Goal: Information Seeking & Learning: Learn about a topic

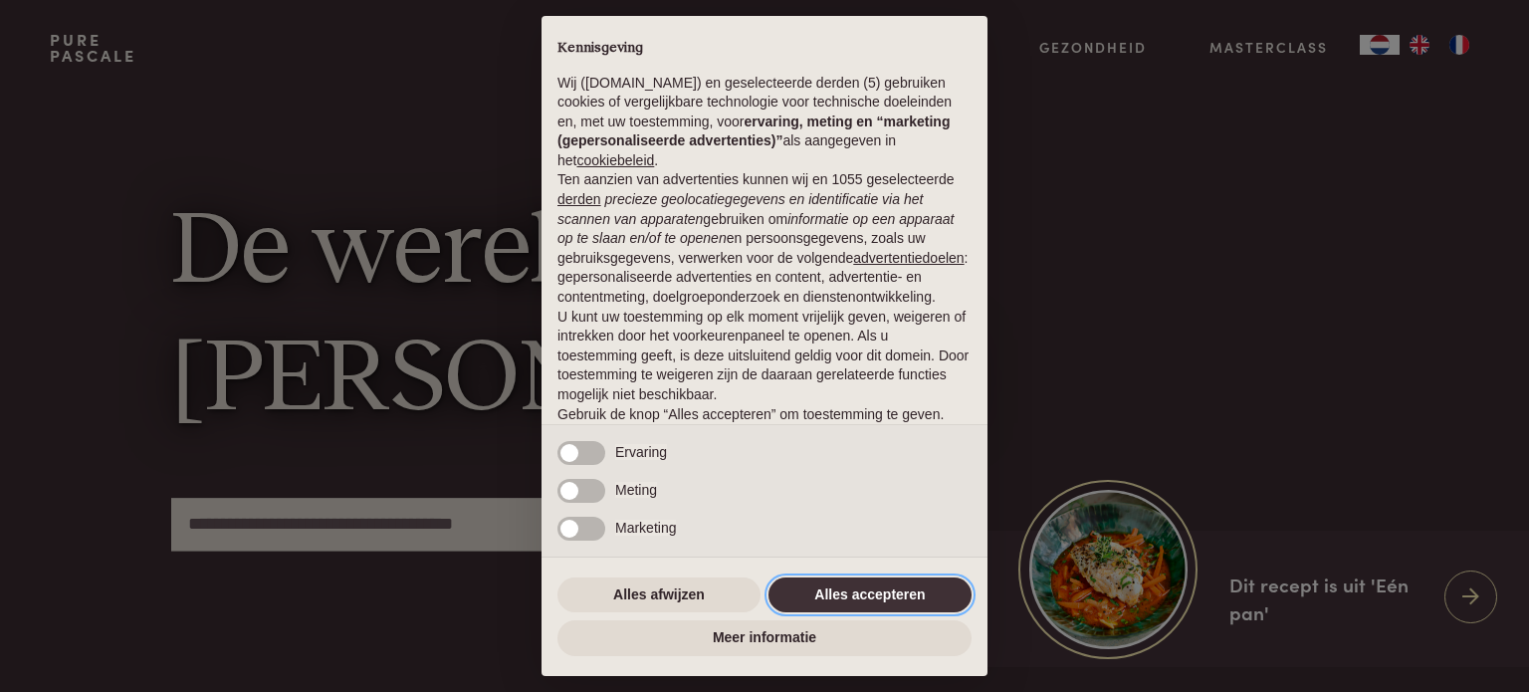
click at [886, 592] on button "Alles accepteren" at bounding box center [870, 596] width 203 height 36
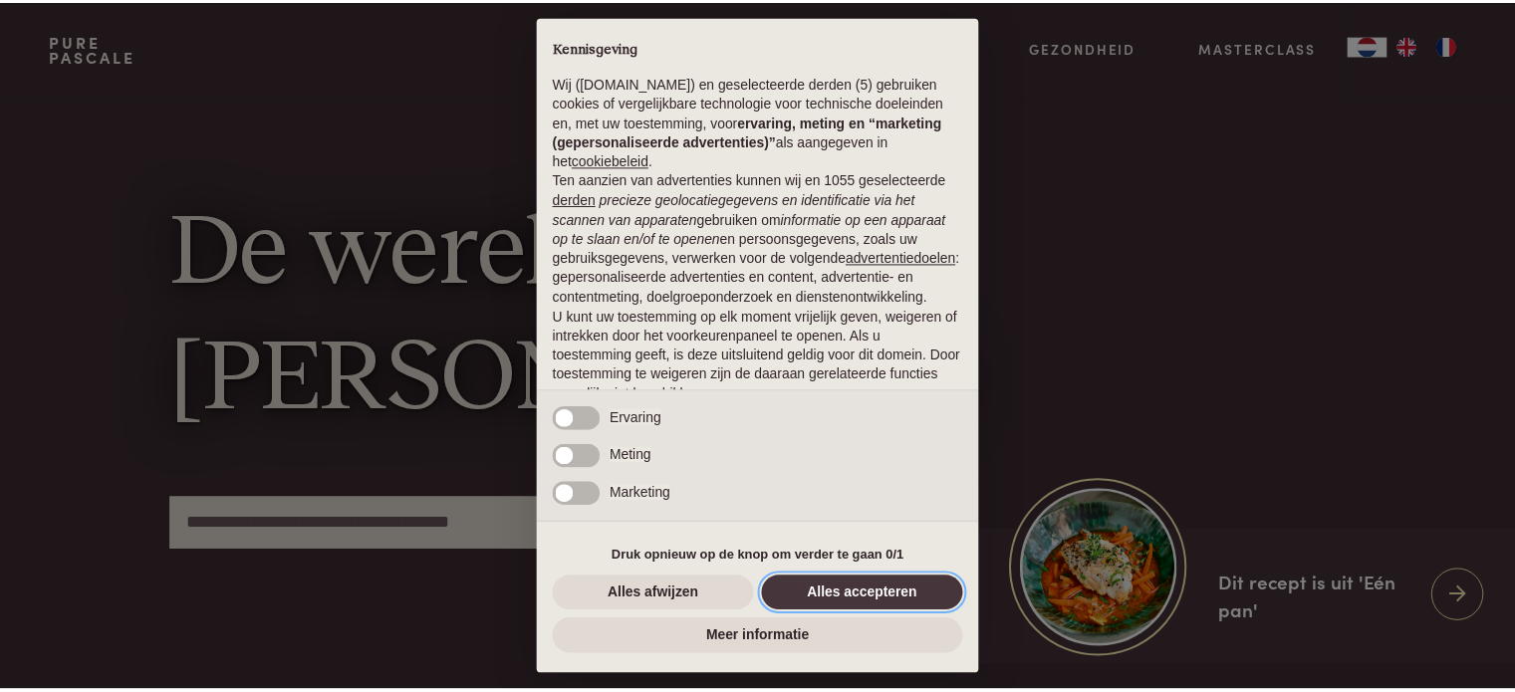
scroll to position [108, 0]
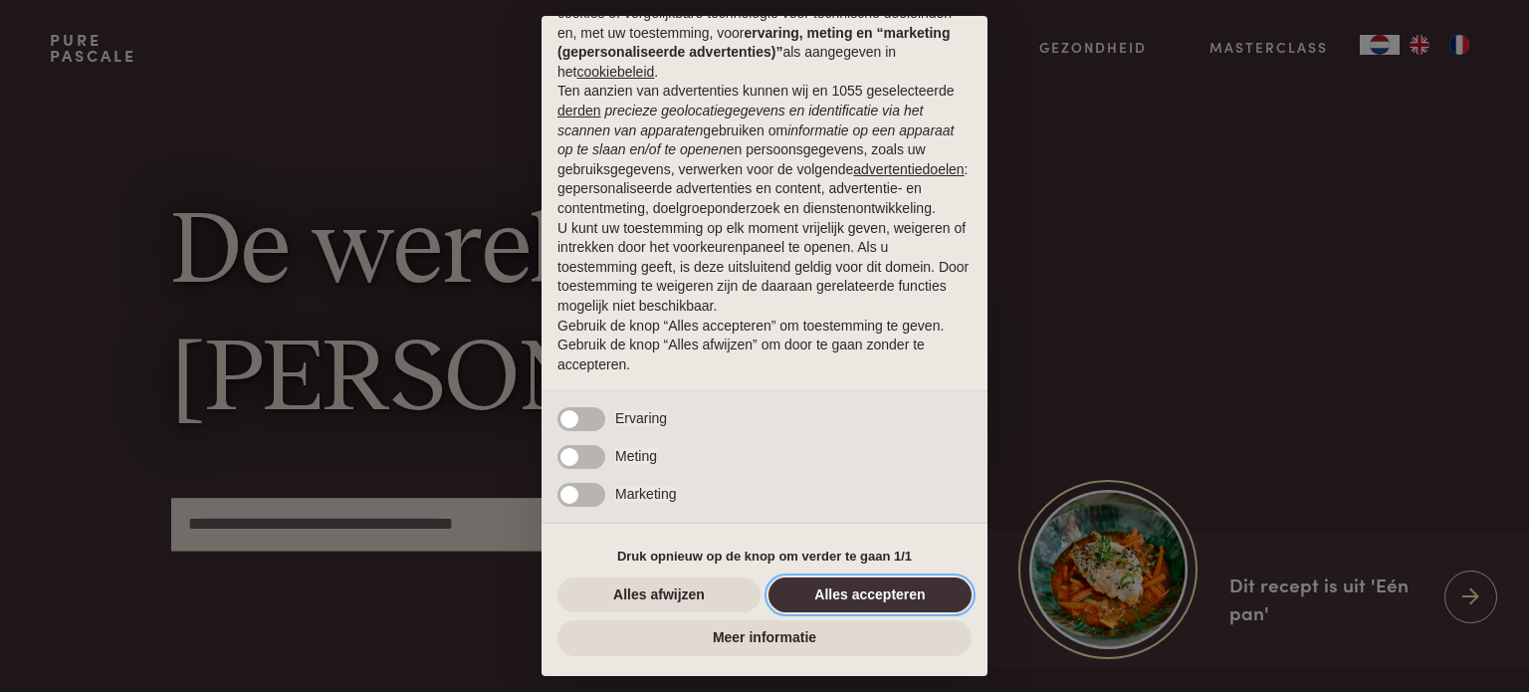
click at [838, 592] on button "Alles accepteren" at bounding box center [870, 596] width 203 height 36
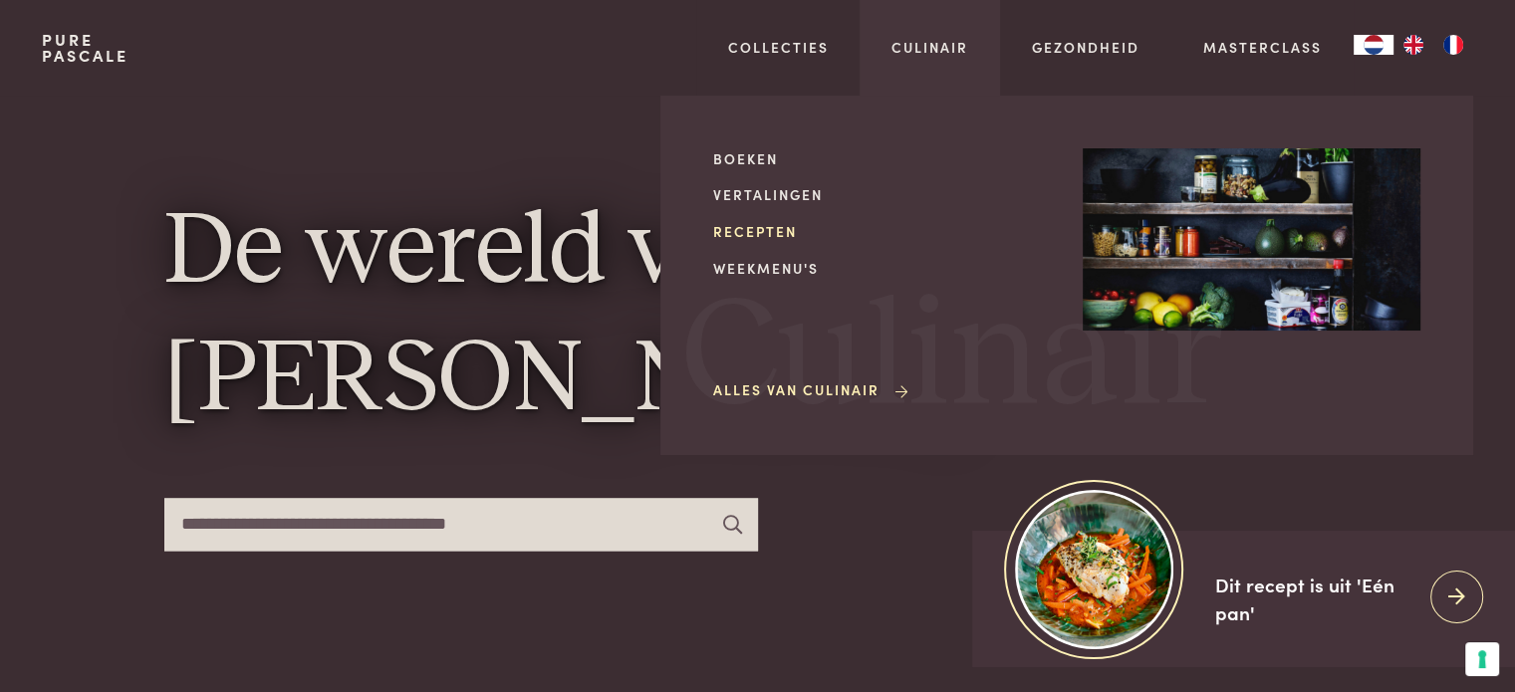
click at [759, 231] on link "Recepten" at bounding box center [882, 231] width 338 height 21
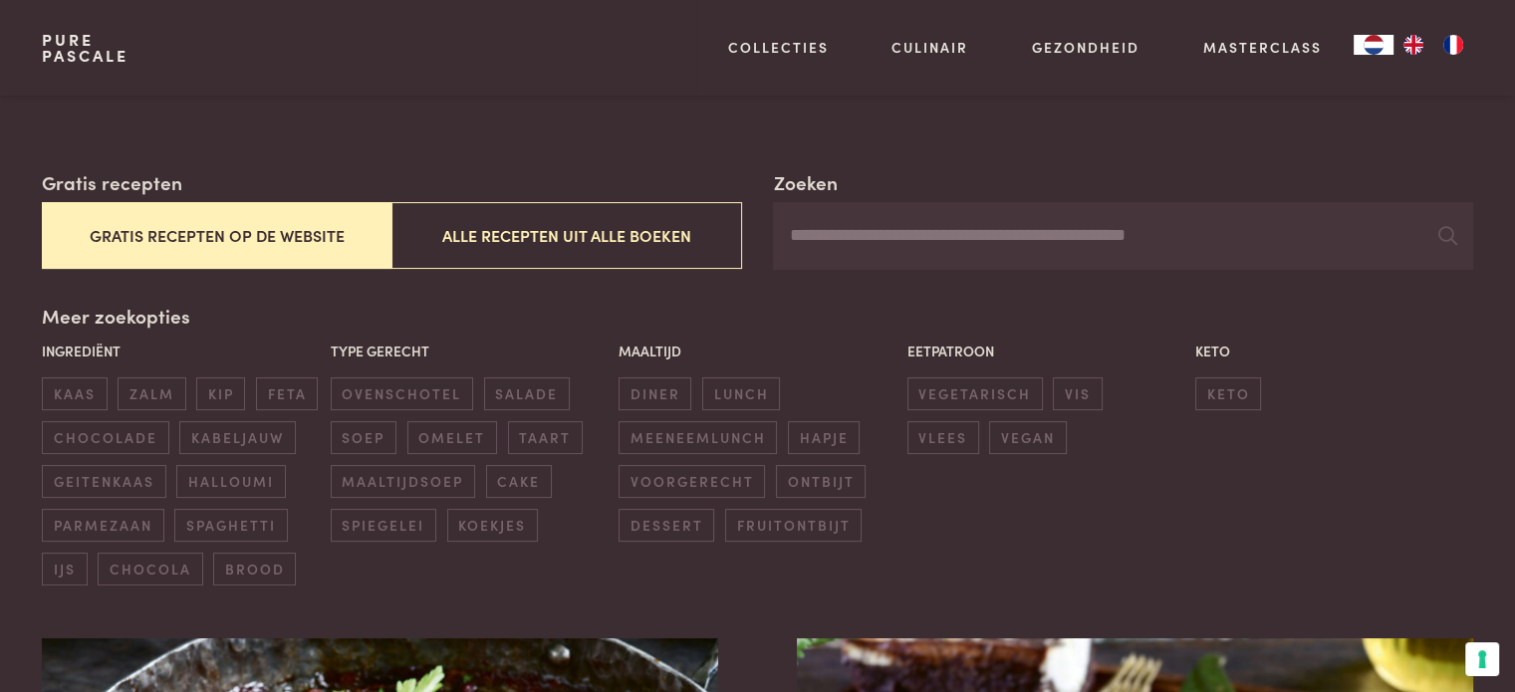
scroll to position [290, 0]
click at [298, 235] on button "Gratis recepten op de website" at bounding box center [217, 234] width 350 height 67
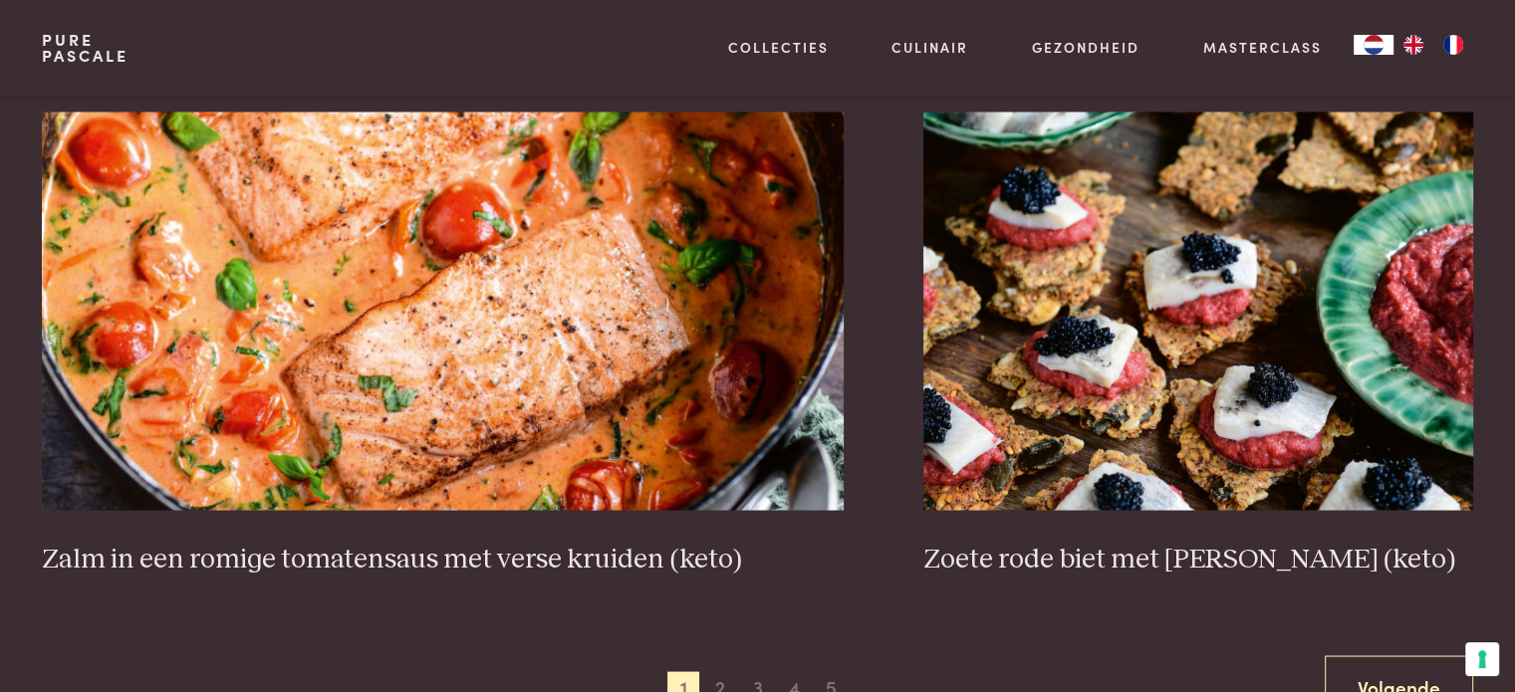
scroll to position [3644, 0]
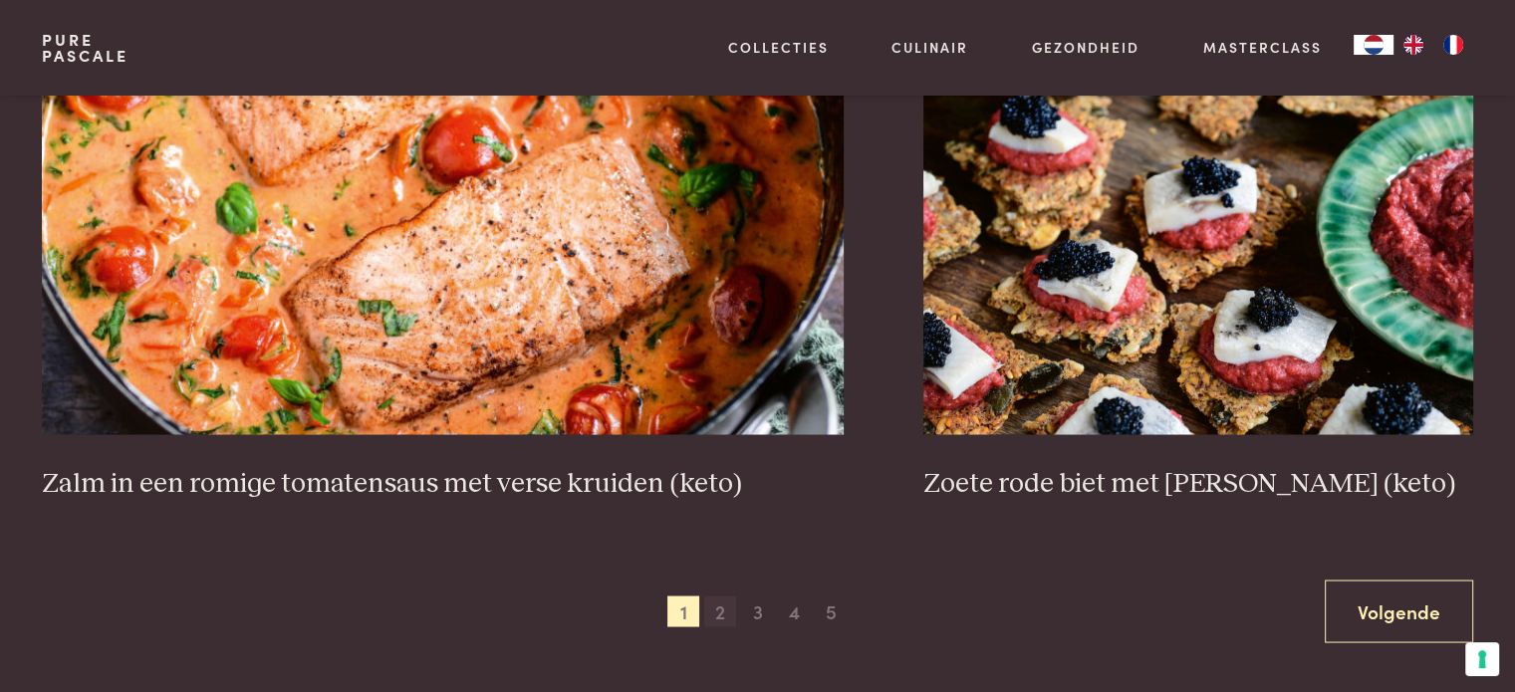
click at [717, 608] on span "2" at bounding box center [720, 611] width 32 height 32
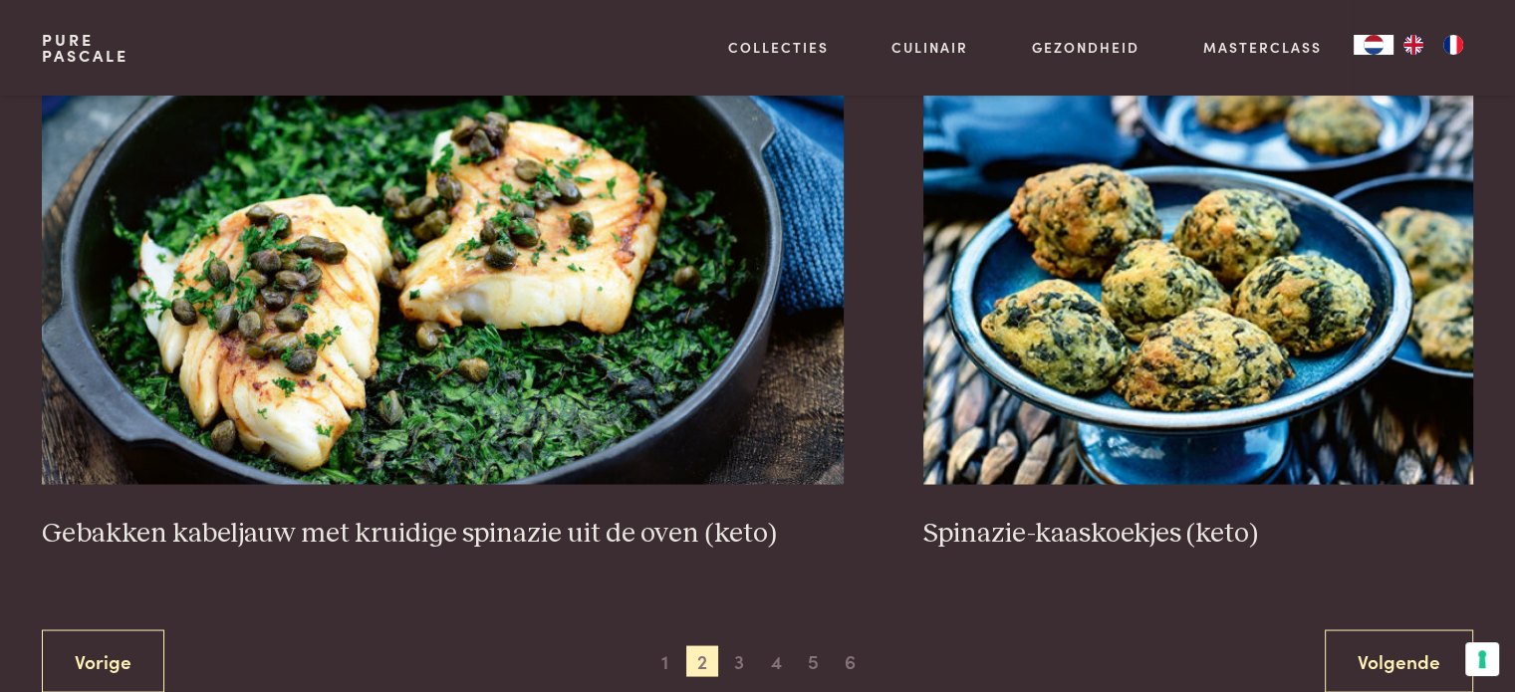
scroll to position [3596, 0]
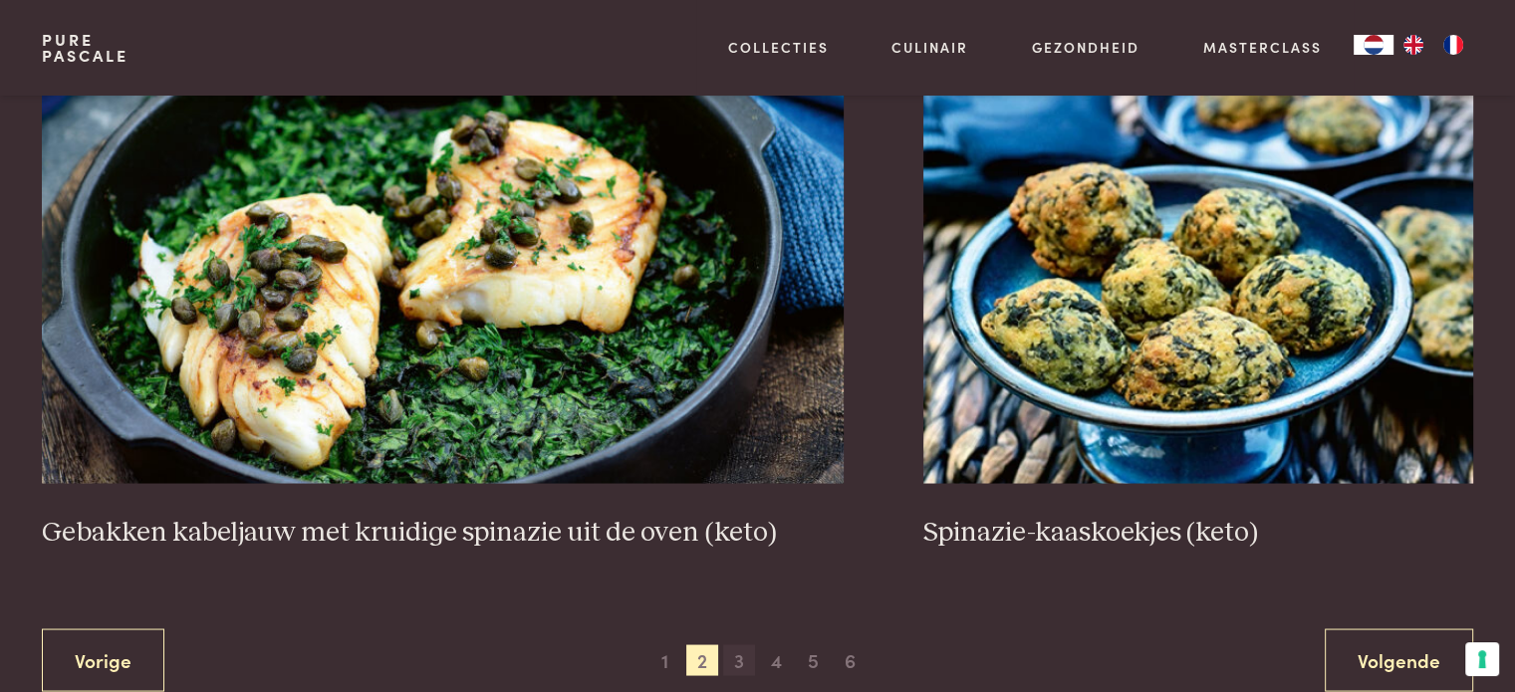
click at [737, 656] on span "3" at bounding box center [739, 660] width 32 height 32
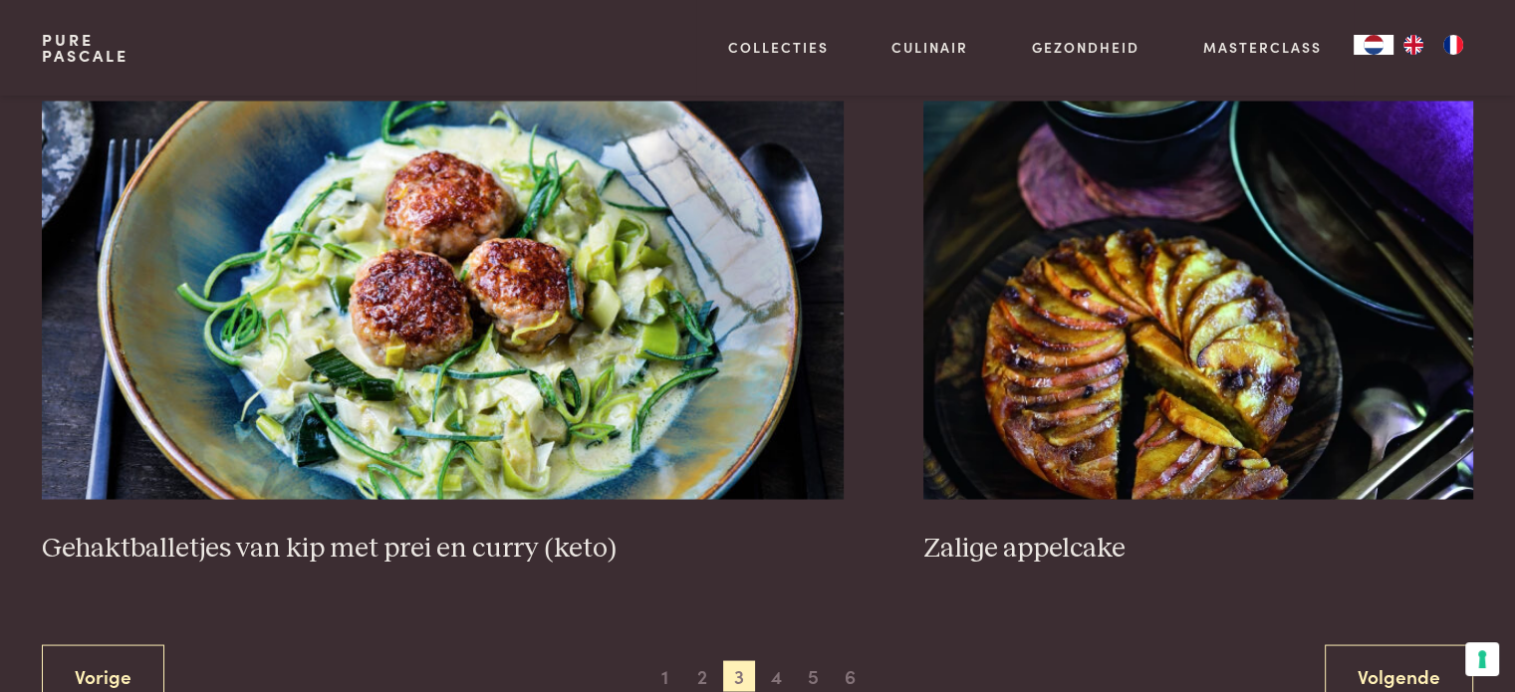
scroll to position [3650, 0]
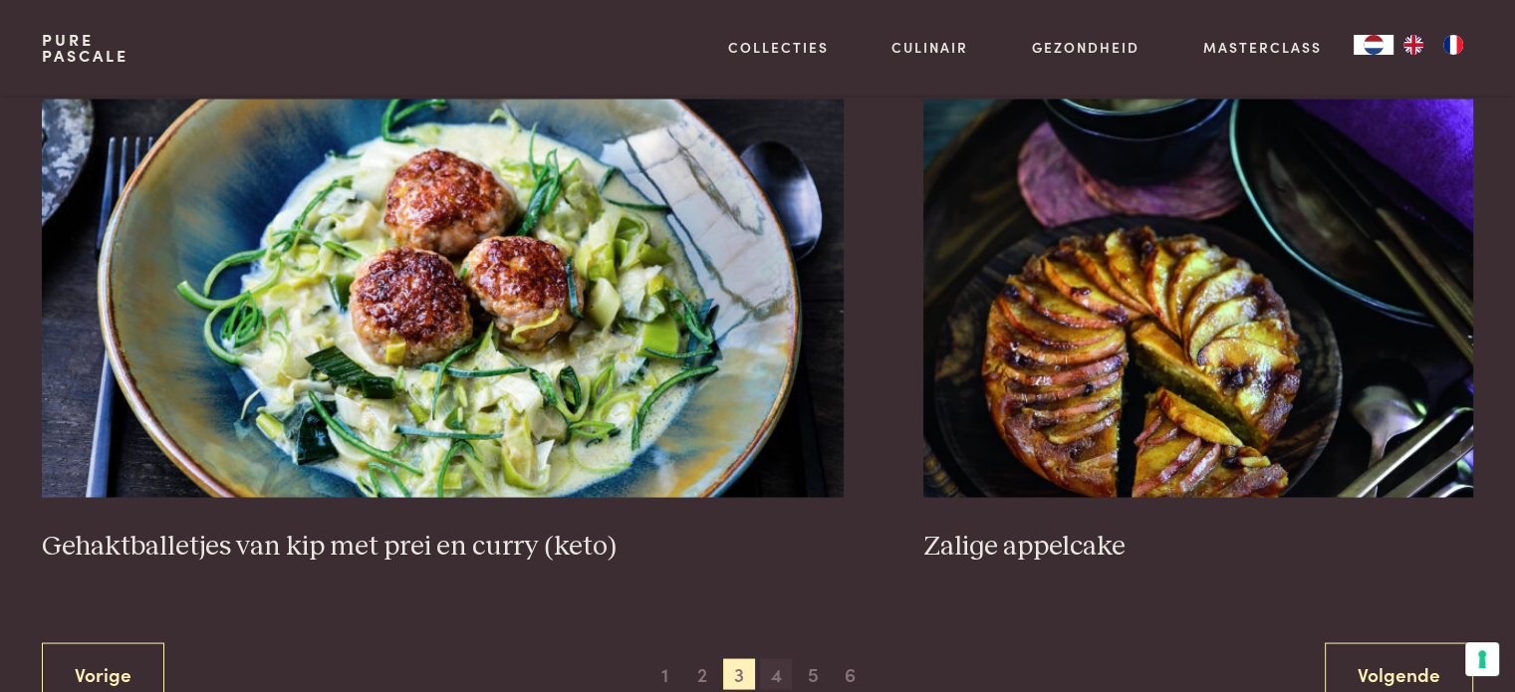
click at [778, 665] on span "4" at bounding box center [776, 674] width 32 height 32
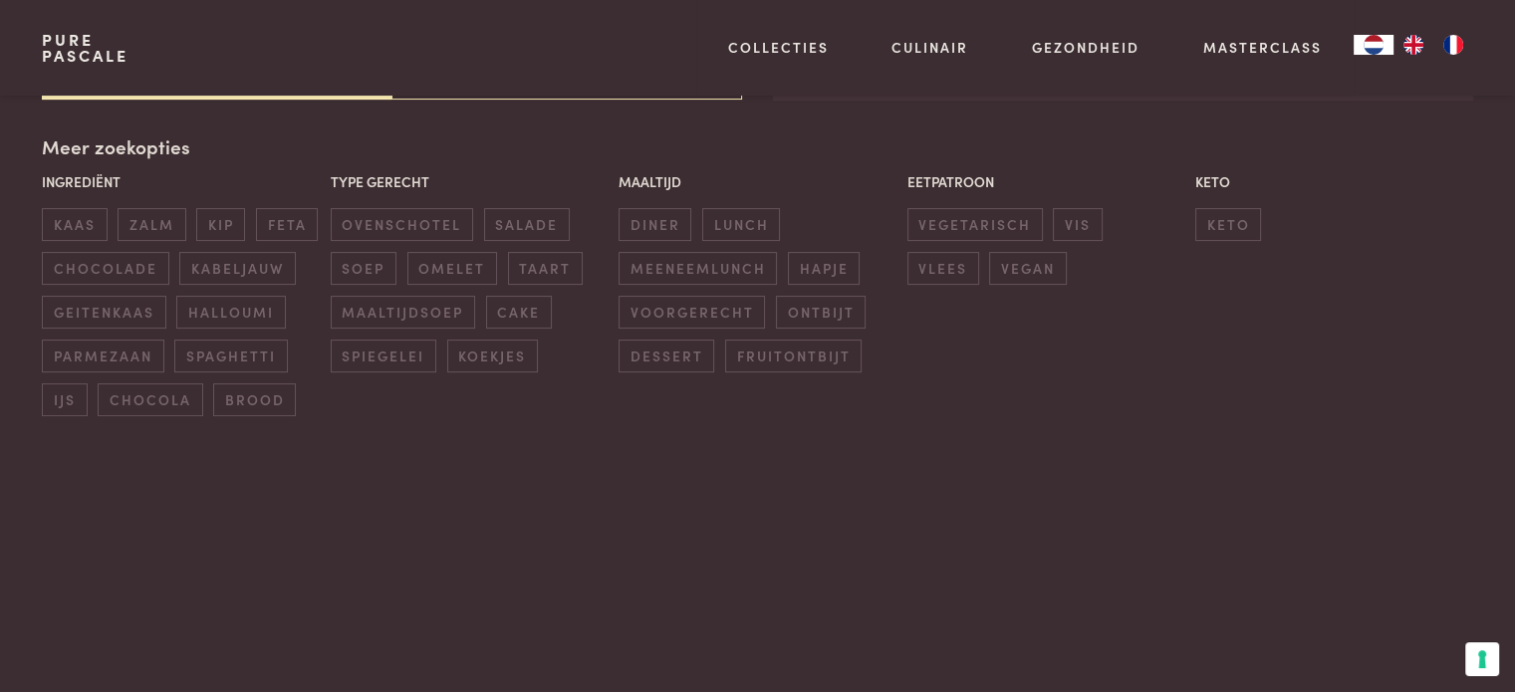
scroll to position [457, 0]
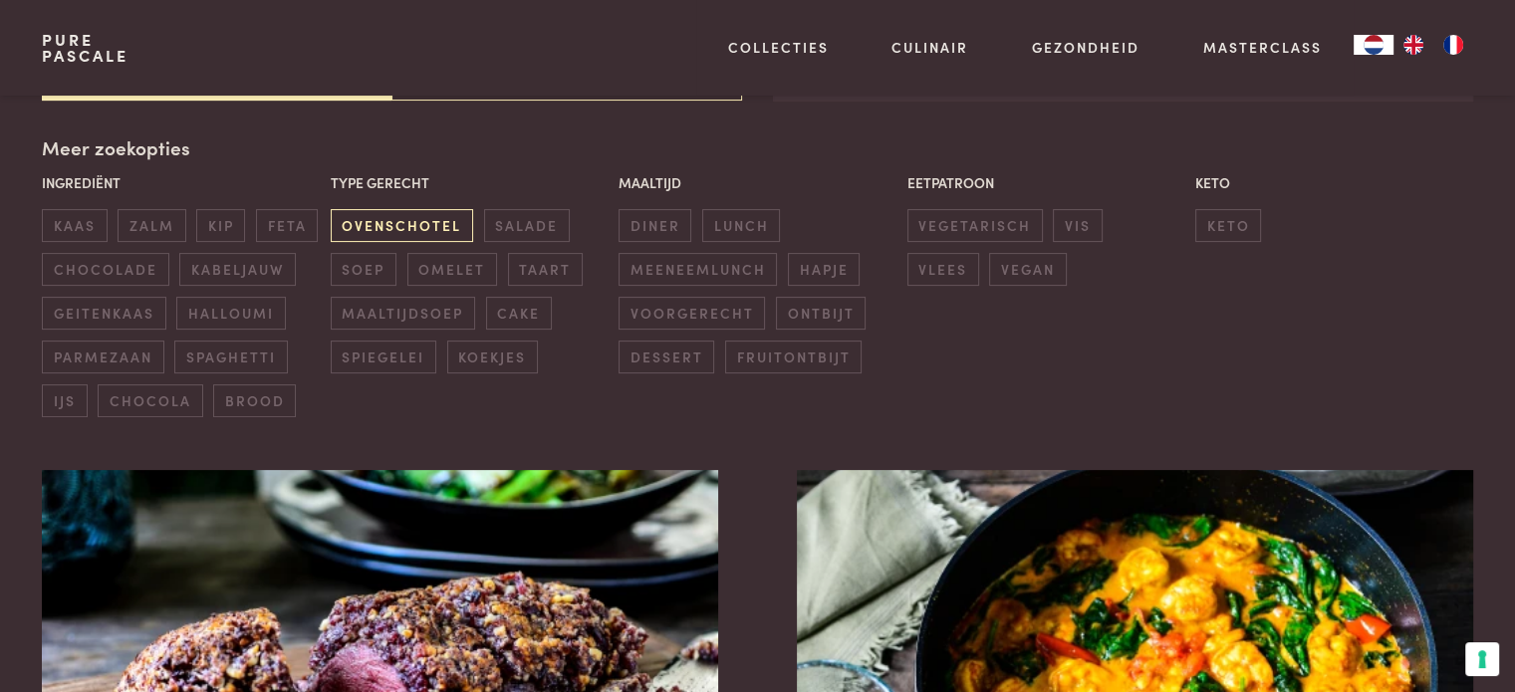
click at [442, 230] on span "ovenschotel" at bounding box center [402, 225] width 142 height 33
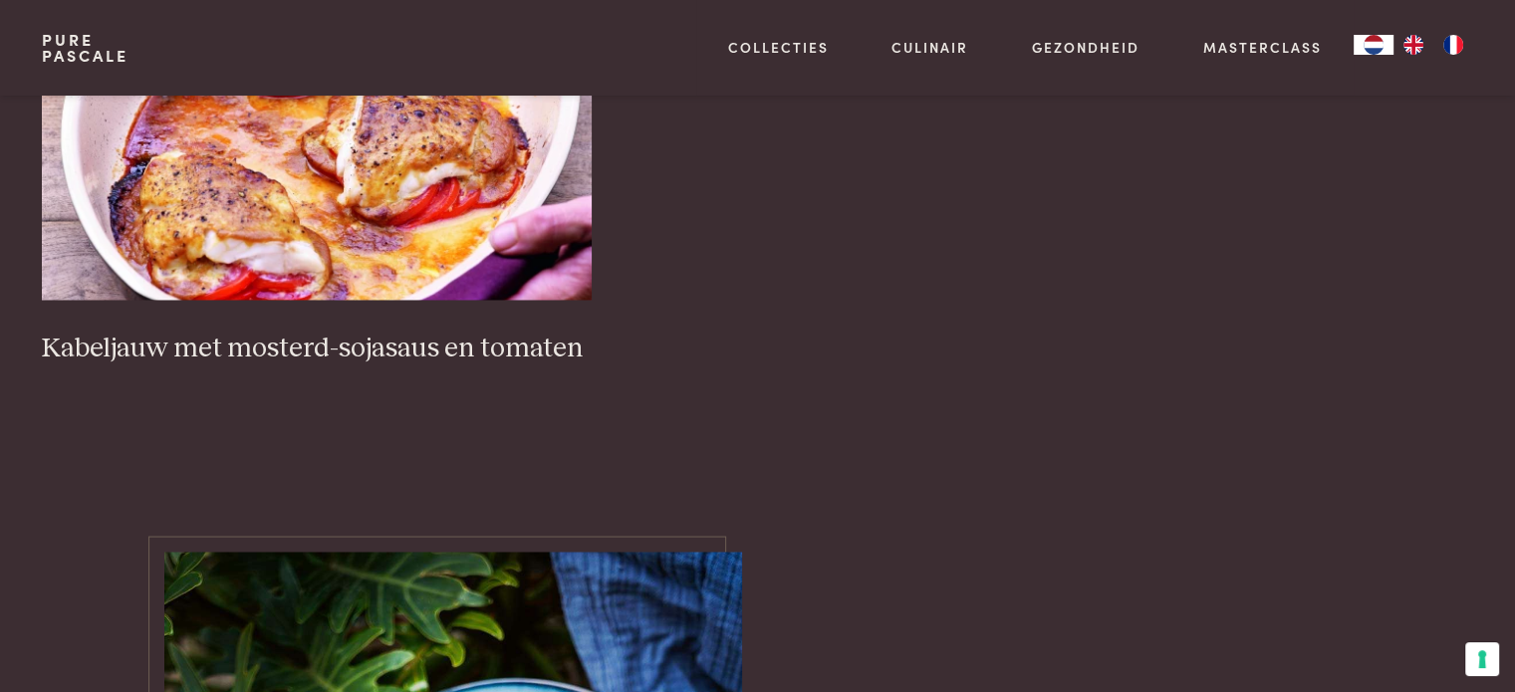
scroll to position [3137, 0]
